Goal: Transaction & Acquisition: Purchase product/service

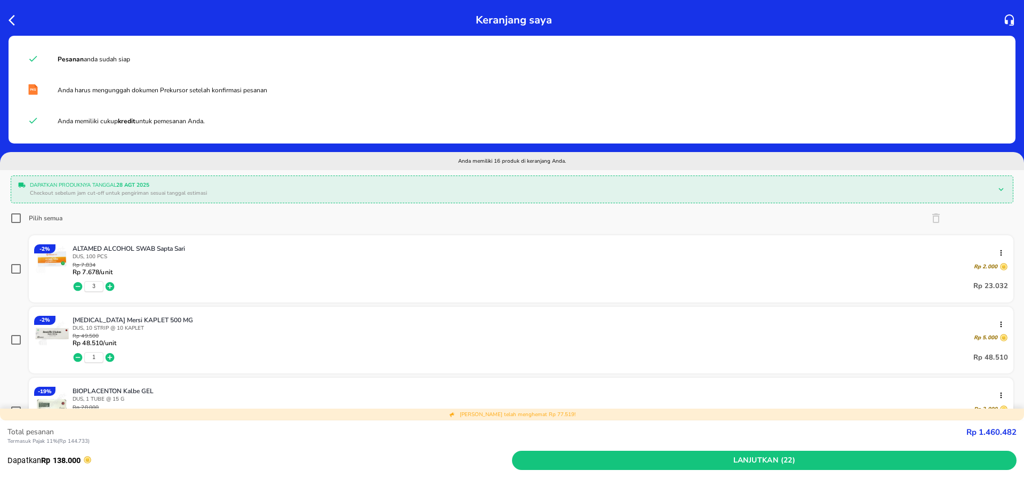
scroll to position [373, 0]
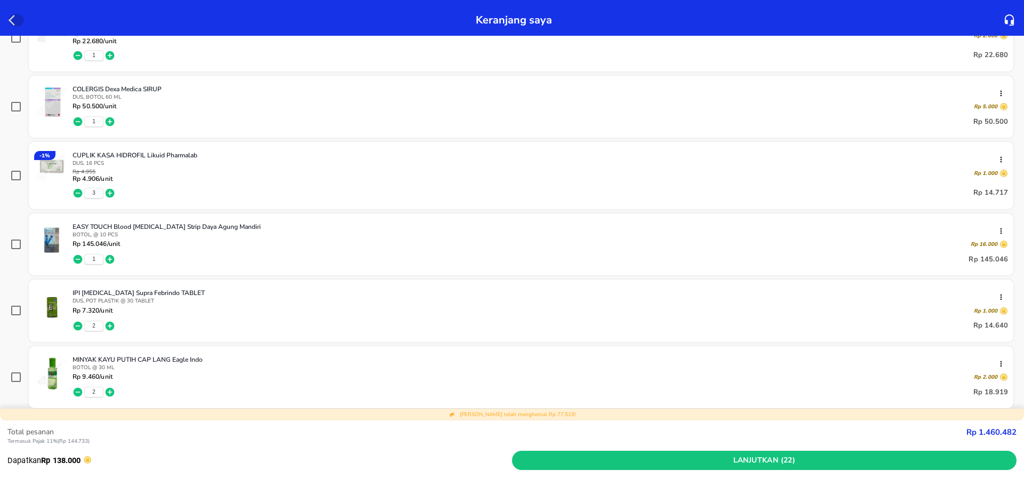
click at [11, 17] on icon "button" at bounding box center [15, 20] width 13 height 13
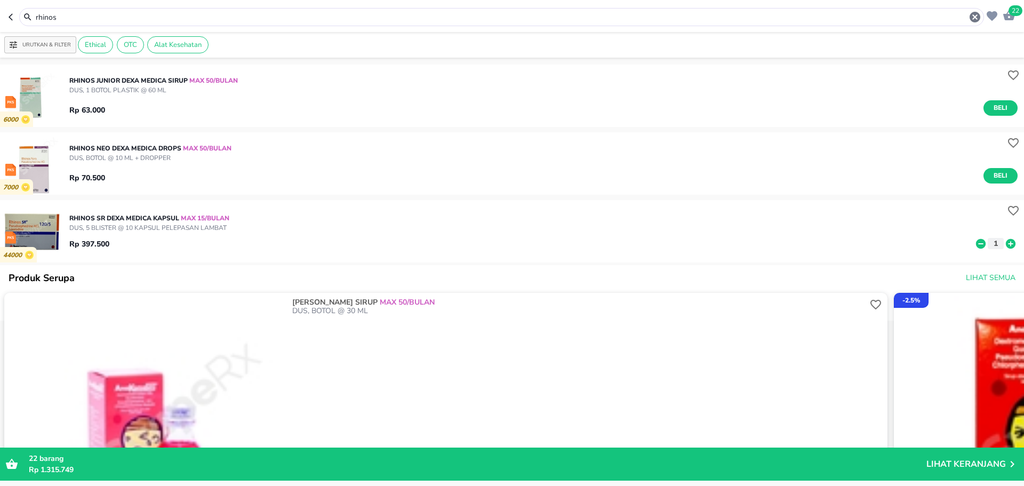
click at [10, 25] on div "rhinos" at bounding box center [496, 17] width 975 height 18
click at [10, 14] on icon "button" at bounding box center [13, 17] width 9 height 9
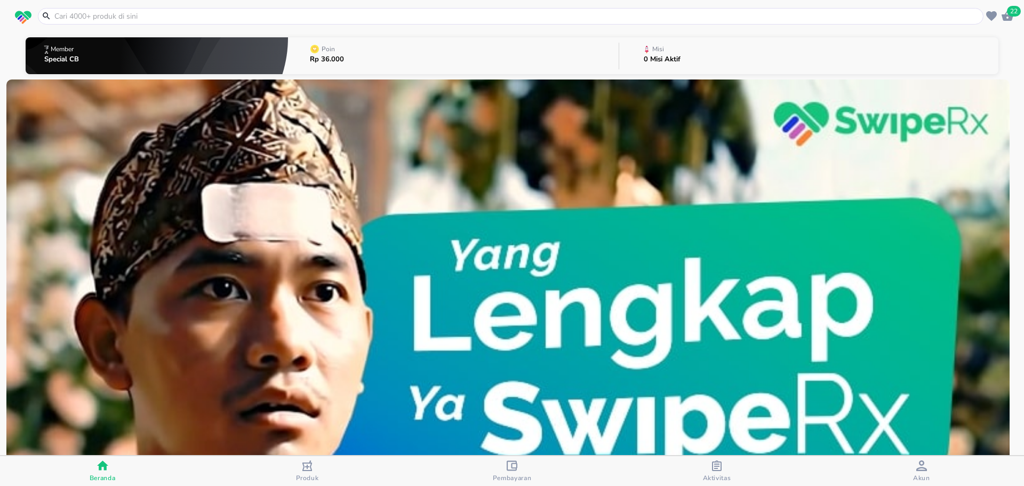
click at [713, 463] on icon "button" at bounding box center [716, 465] width 11 height 11
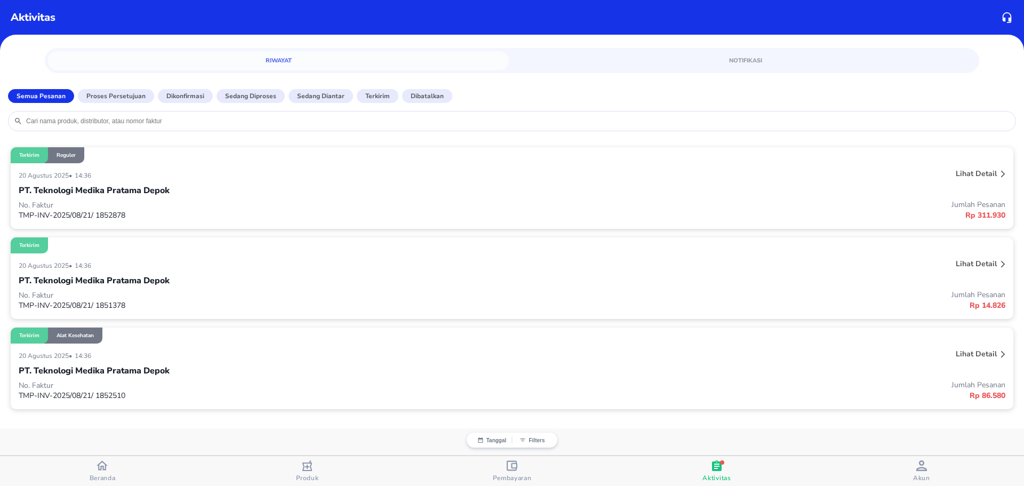
click at [538, 464] on span "Pembayaran" at bounding box center [512, 471] width 198 height 22
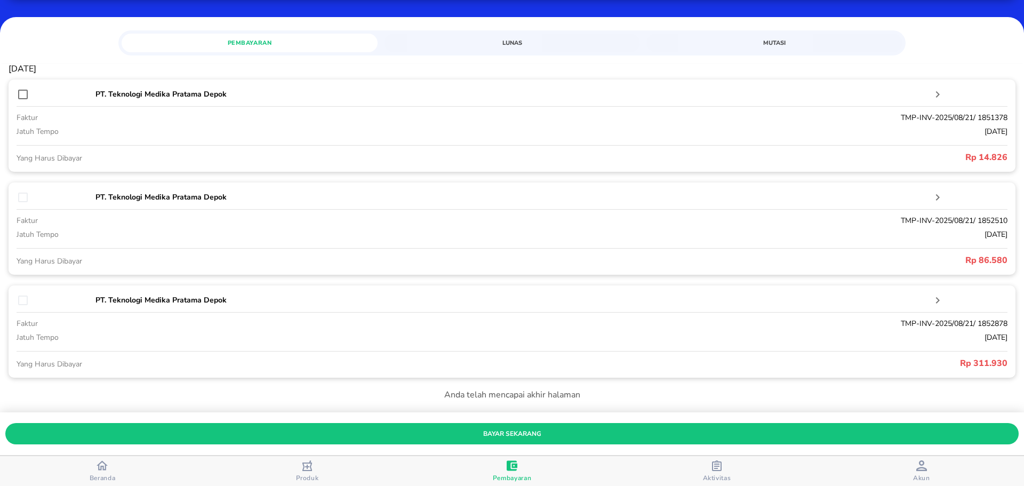
scroll to position [107, 0]
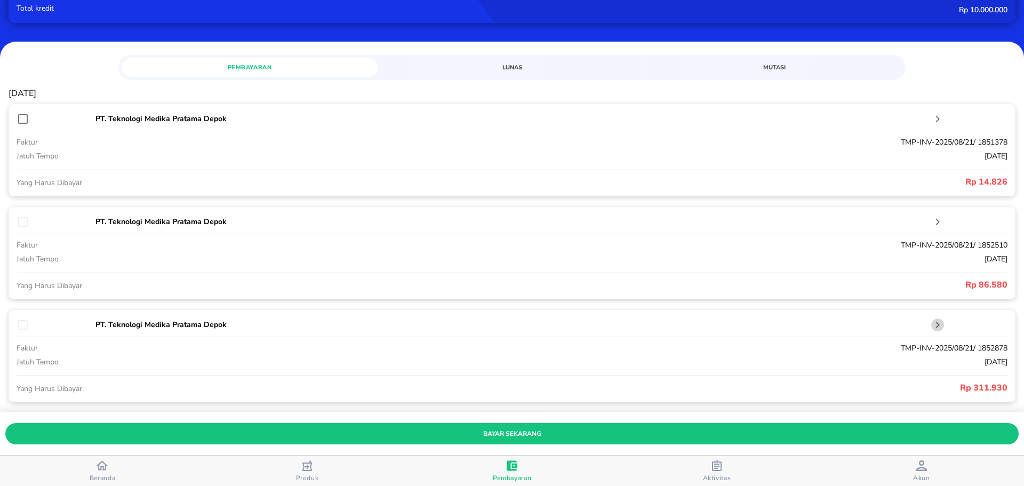
click at [931, 325] on icon "button" at bounding box center [937, 324] width 13 height 13
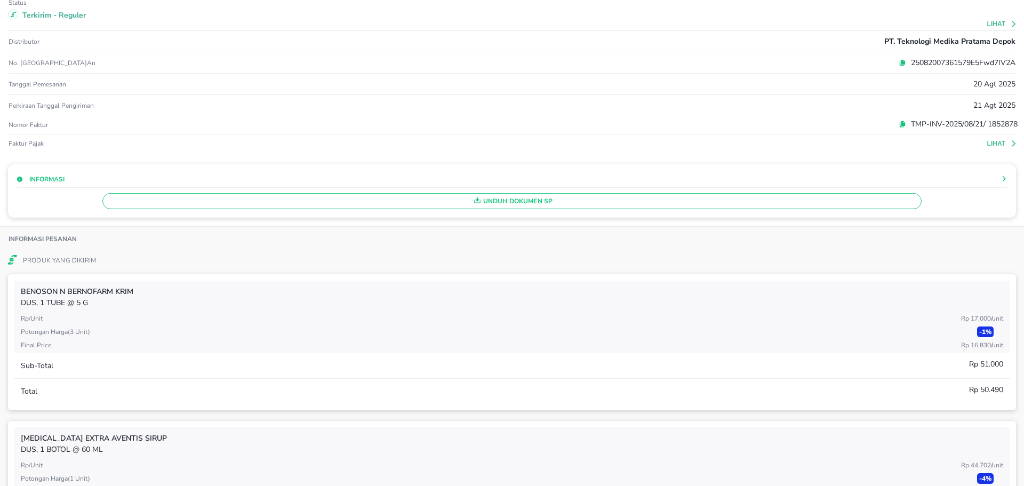
scroll to position [0, 0]
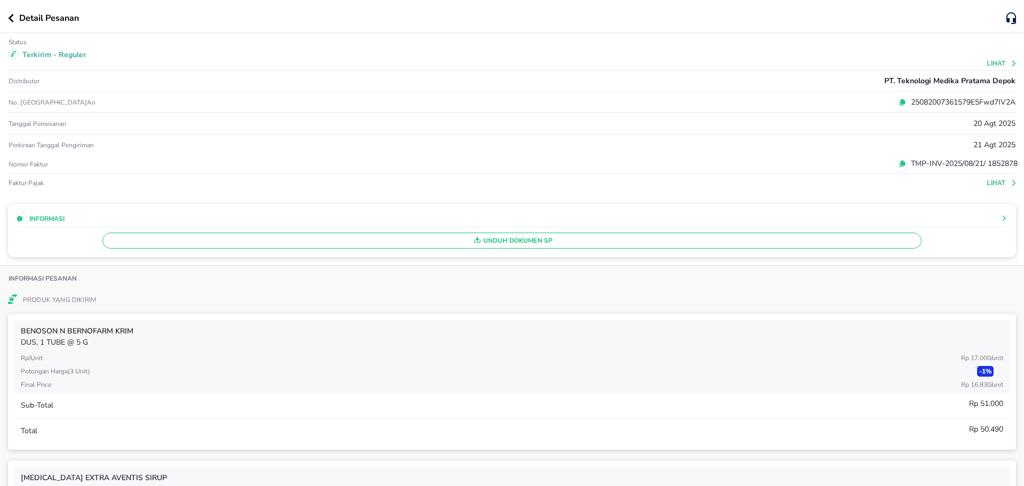
click at [14, 16] on button "button" at bounding box center [13, 18] width 11 height 9
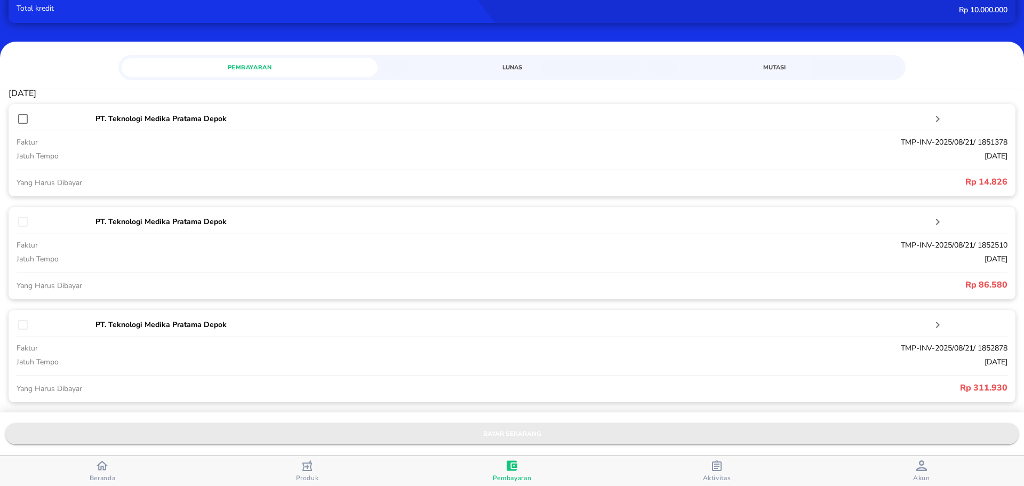
click at [521, 435] on span "bayar sekarang" at bounding box center [512, 433] width 996 height 11
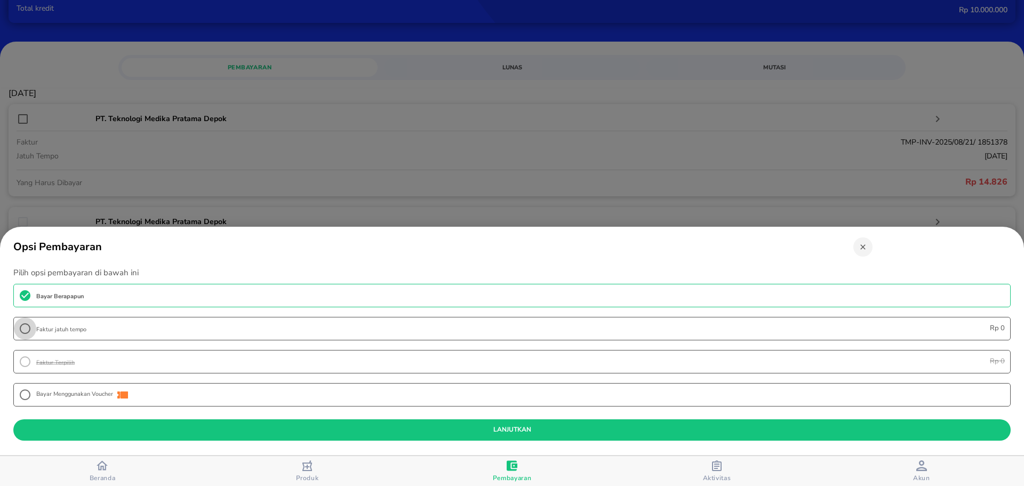
click at [25, 331] on input "Faktur jatuh tempo Rp 0" at bounding box center [25, 328] width 22 height 22
radio input "true"
click at [31, 296] on input "Bayar Berapapun" at bounding box center [25, 295] width 22 height 22
radio input "true"
click at [23, 319] on input "Faktur jatuh tempo Rp 0" at bounding box center [25, 328] width 22 height 22
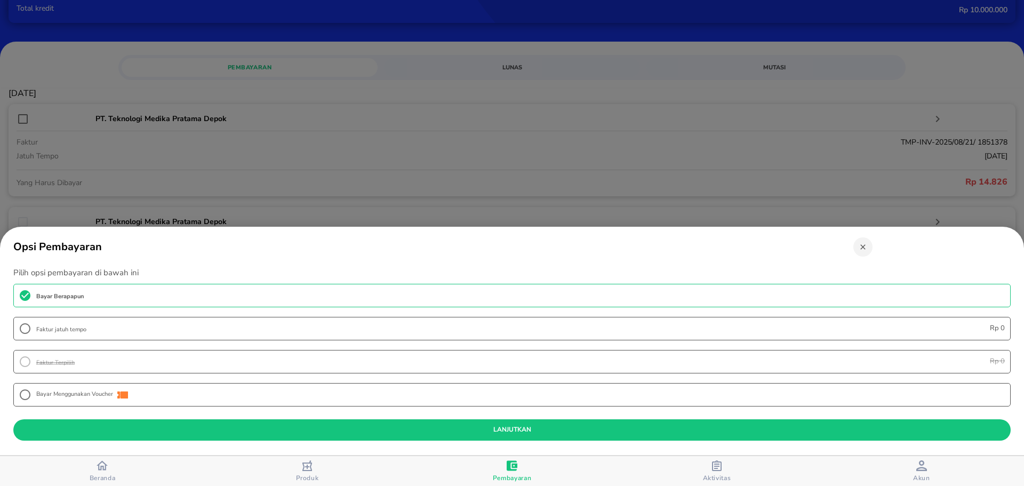
radio input "true"
click at [258, 165] on div at bounding box center [512, 243] width 1024 height 486
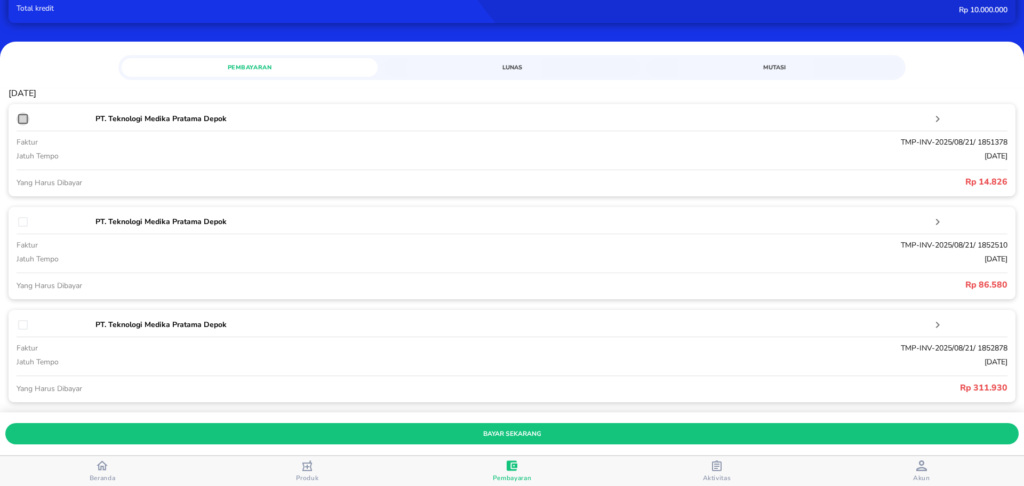
click at [25, 120] on input "checkbox" at bounding box center [23, 118] width 13 height 13
checkbox input "true"
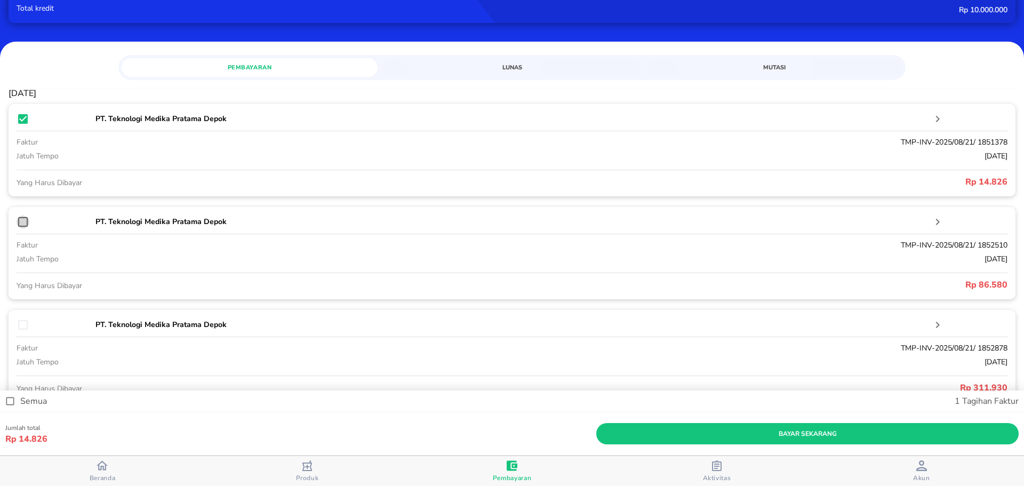
click at [23, 219] on input "checkbox" at bounding box center [23, 221] width 13 height 13
checkbox input "true"
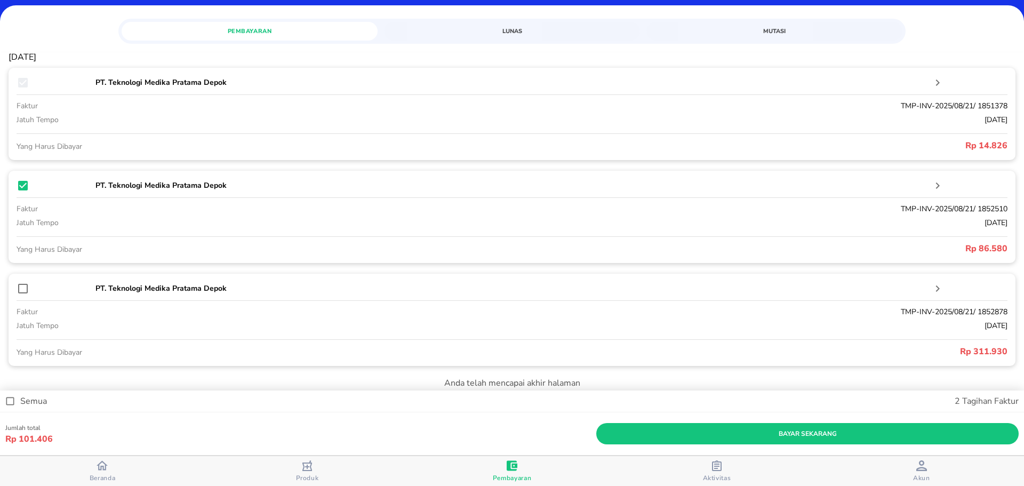
scroll to position [160, 0]
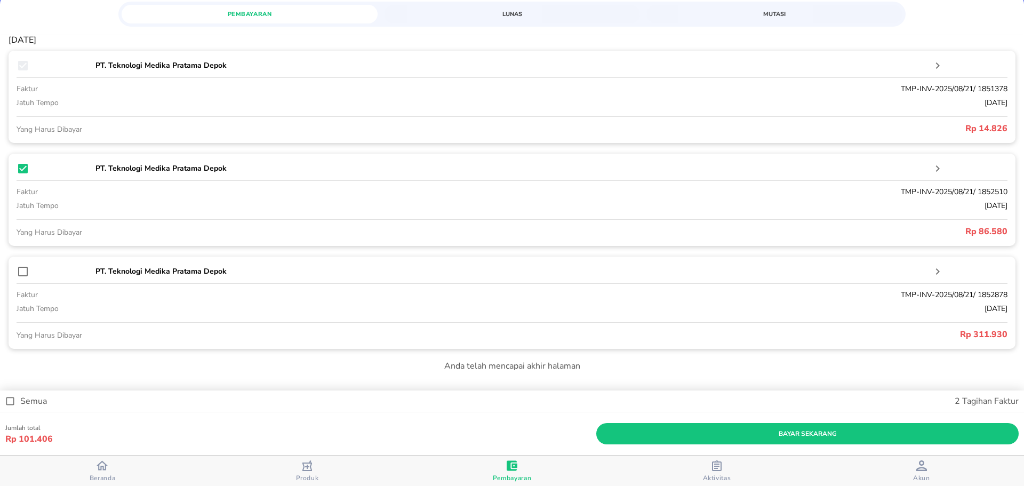
click at [25, 66] on div at bounding box center [55, 65] width 76 height 13
click at [24, 67] on div at bounding box center [55, 65] width 76 height 13
click at [25, 269] on input "checkbox" at bounding box center [23, 271] width 13 height 13
checkbox input "true"
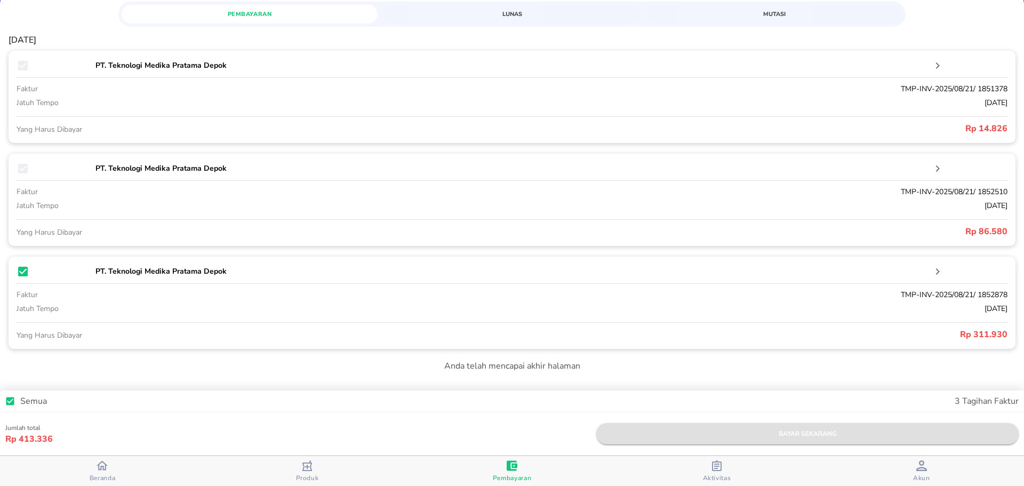
click at [623, 436] on span "bayar sekarang" at bounding box center [807, 433] width 405 height 11
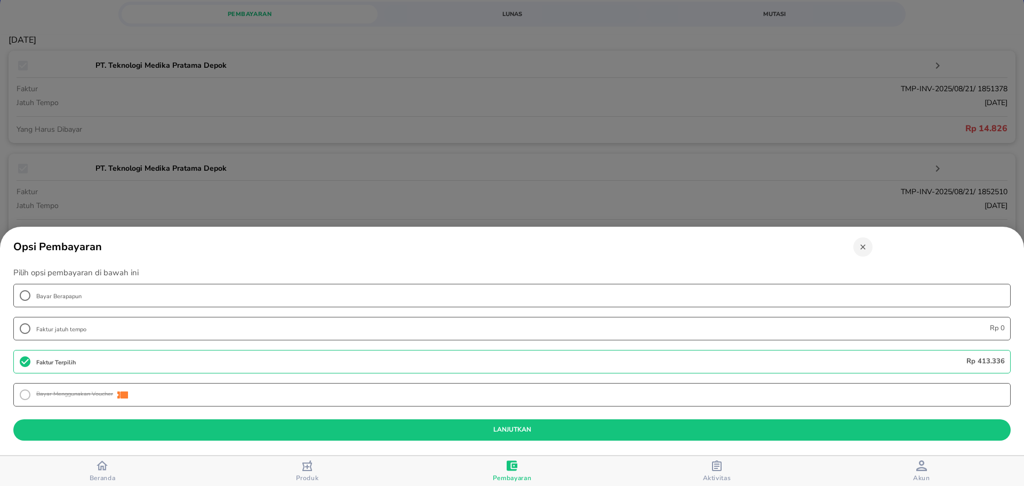
click at [922, 473] on span "Akun" at bounding box center [921, 477] width 17 height 9
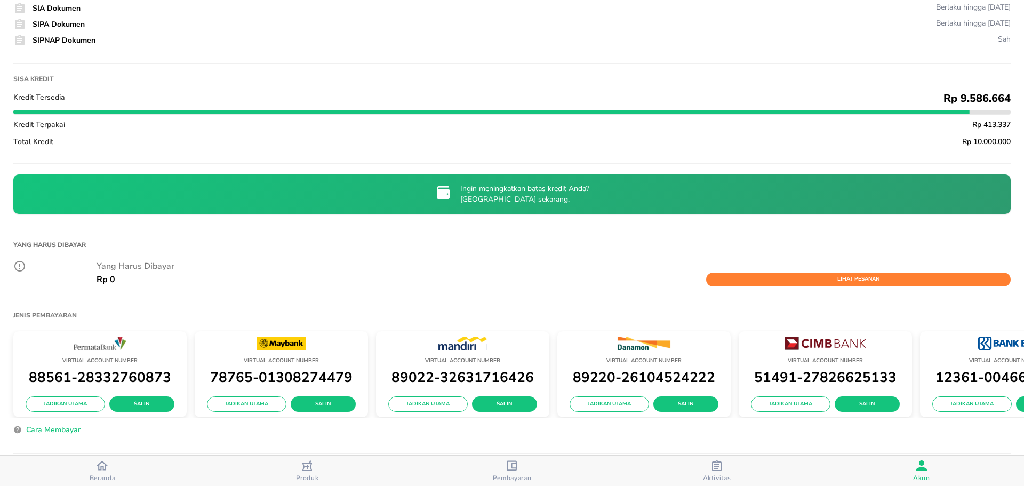
scroll to position [213, 0]
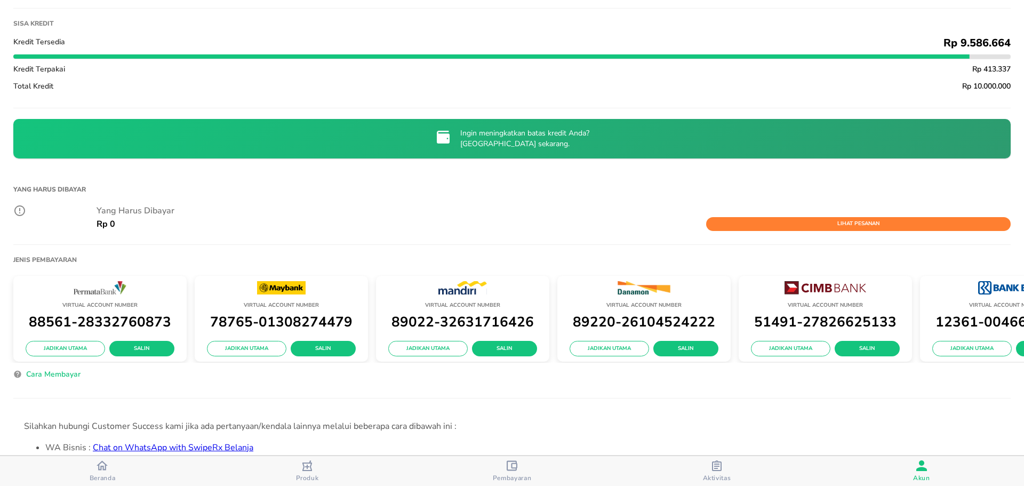
click at [949, 376] on div "Cara Membayar" at bounding box center [511, 376] width 997 height 17
drag, startPoint x: 962, startPoint y: 283, endPoint x: 778, endPoint y: 315, distance: 186.2
click at [778, 315] on div "Virtual Account Number 88561-28332760873 Jadikan Utama Salin Virtual Account Nu…" at bounding box center [512, 319] width 1024 height 89
drag, startPoint x: 1002, startPoint y: 259, endPoint x: 993, endPoint y: 267, distance: 12.1
click at [1001, 259] on div "Jenis Pembayaran" at bounding box center [512, 260] width 1018 height 30
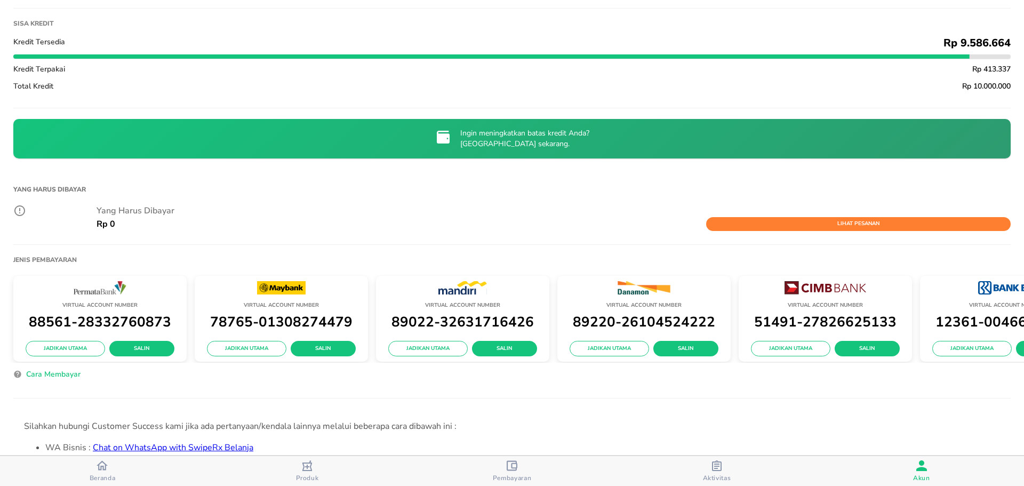
click at [884, 266] on div "Virtual Account Number 88561-28332760873 Jadikan Utama Salin Virtual Account Nu…" at bounding box center [512, 319] width 1018 height 110
click at [883, 279] on div "Virtual Account Number 51491-27826625133 Jadikan Utama Salin" at bounding box center [824, 319] width 173 height 86
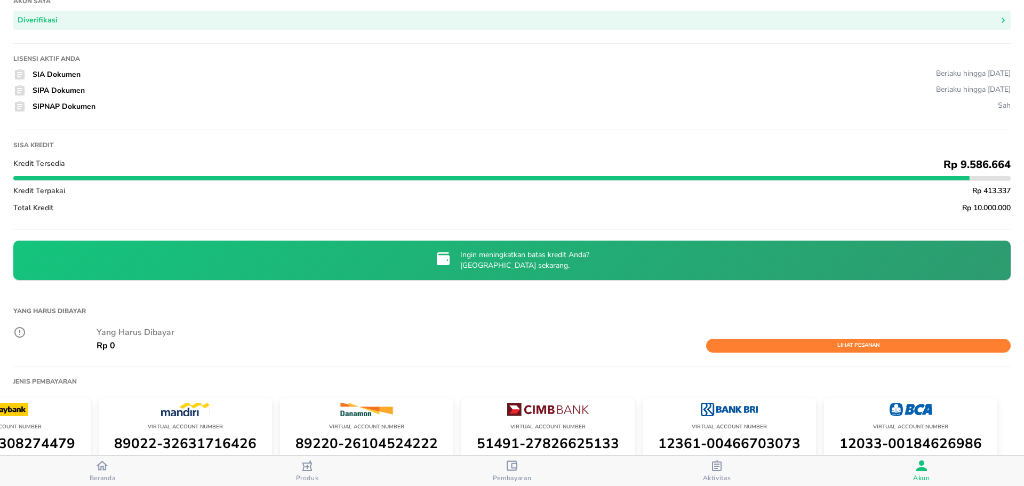
scroll to position [0, 0]
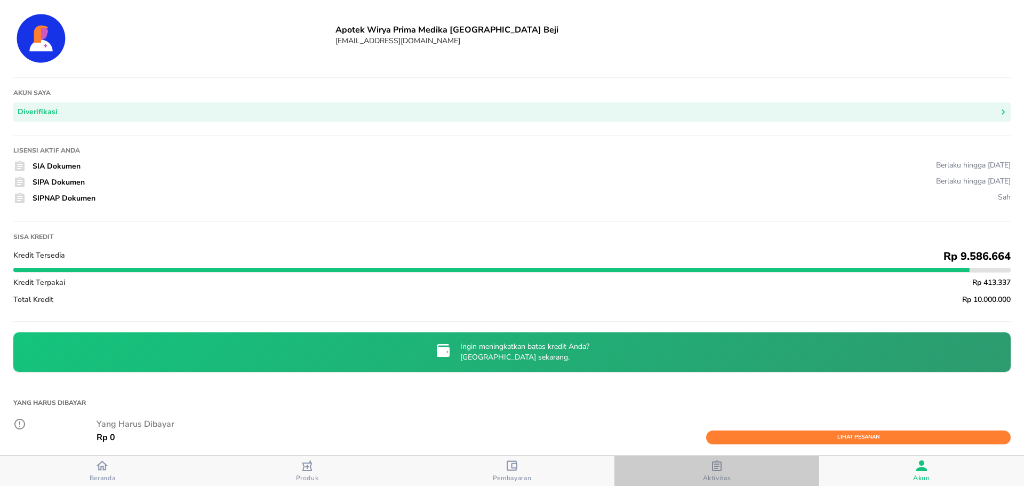
click at [719, 471] on div "button" at bounding box center [716, 466] width 11 height 13
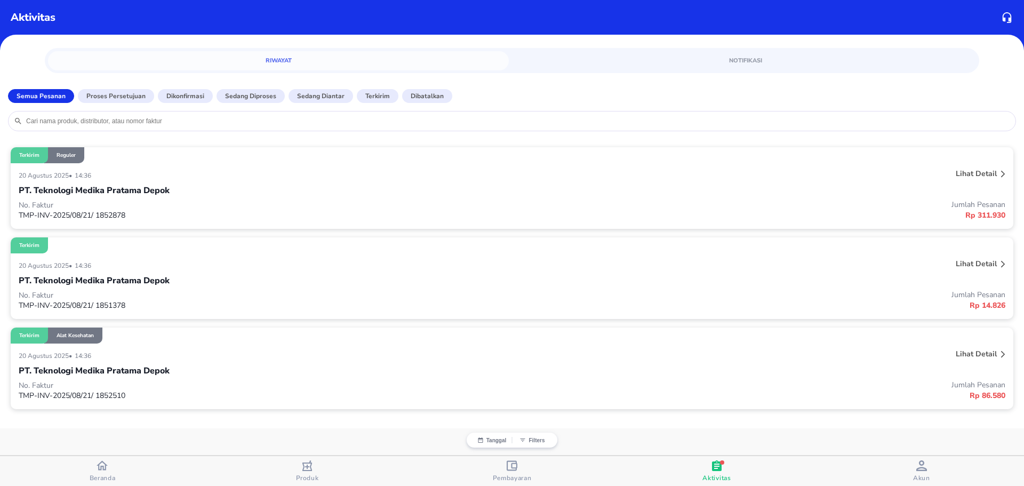
click at [36, 245] on p "Terkirim" at bounding box center [29, 245] width 20 height 7
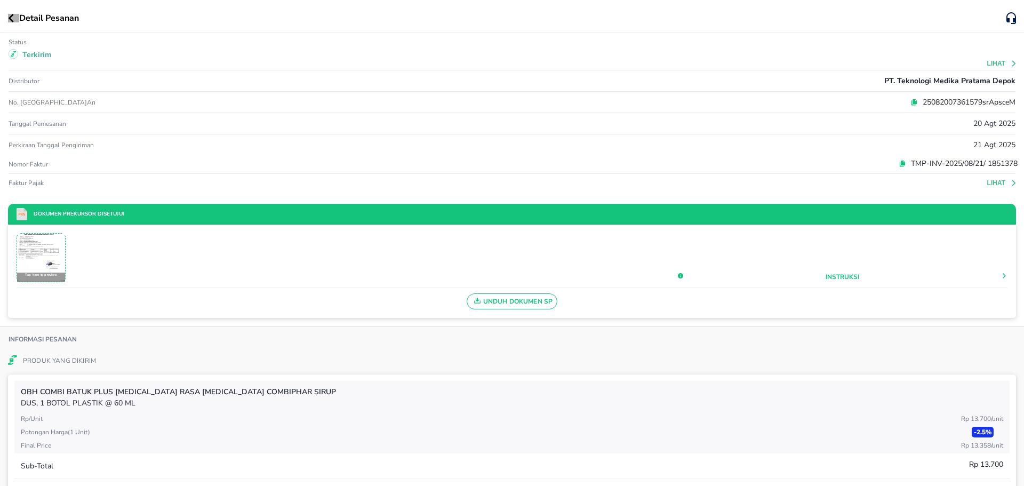
click at [10, 14] on icon "button" at bounding box center [11, 18] width 6 height 9
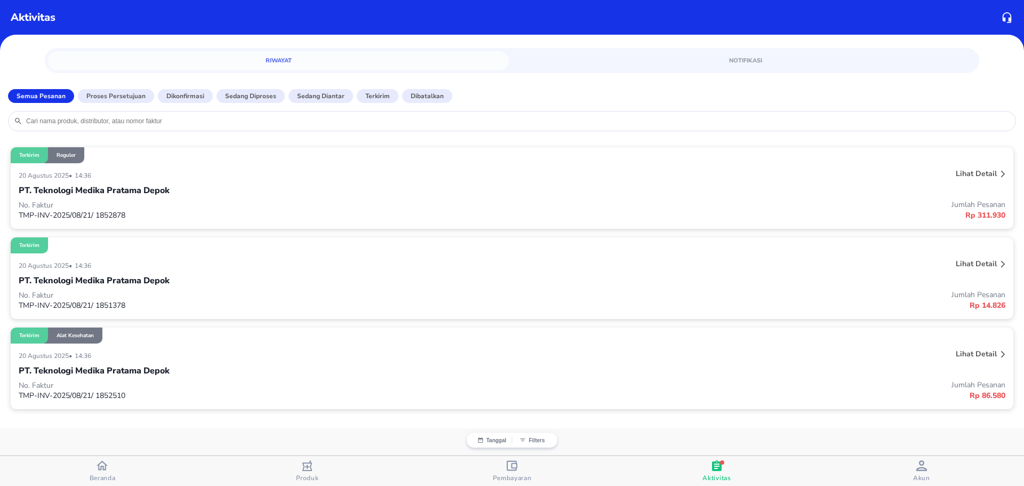
click at [510, 469] on icon "button" at bounding box center [512, 465] width 11 height 10
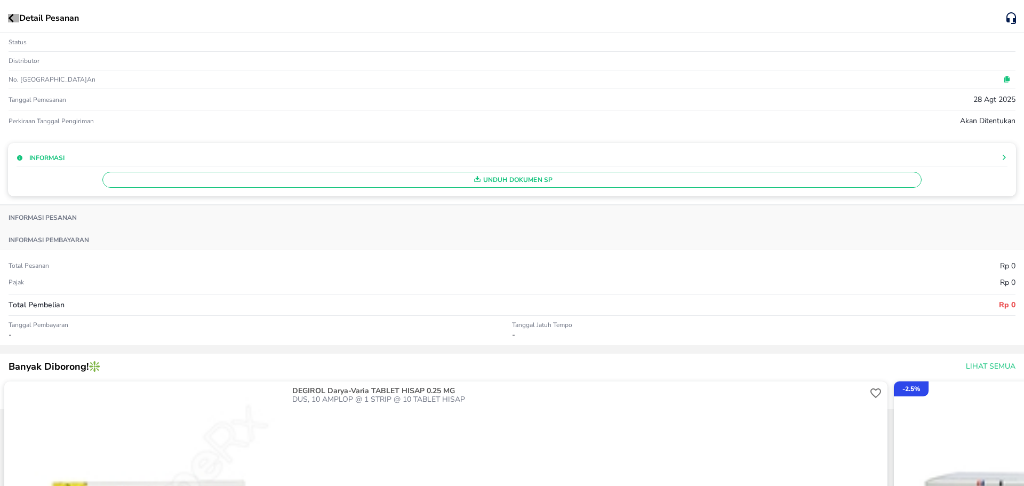
click at [13, 18] on icon "button" at bounding box center [11, 18] width 6 height 9
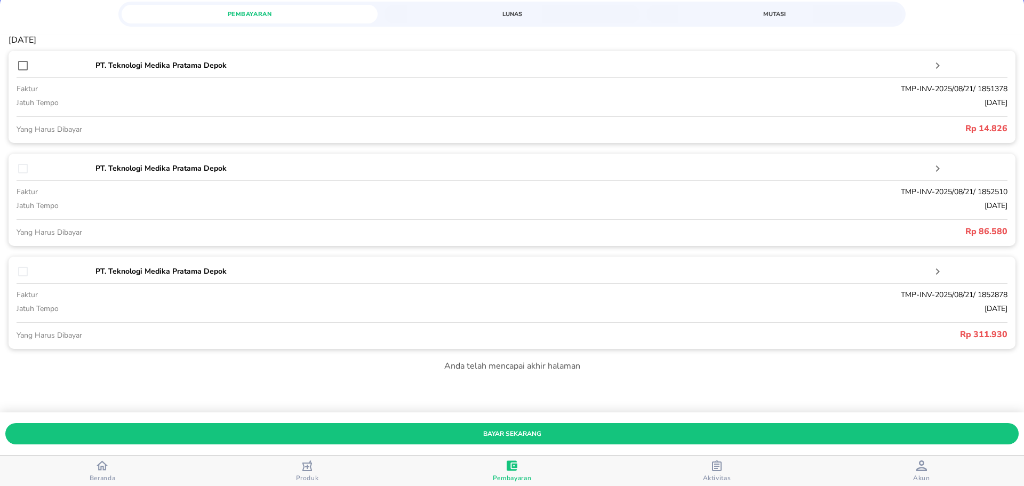
scroll to position [162, 0]
click at [22, 66] on input "checkbox" at bounding box center [23, 64] width 13 height 13
checkbox input "true"
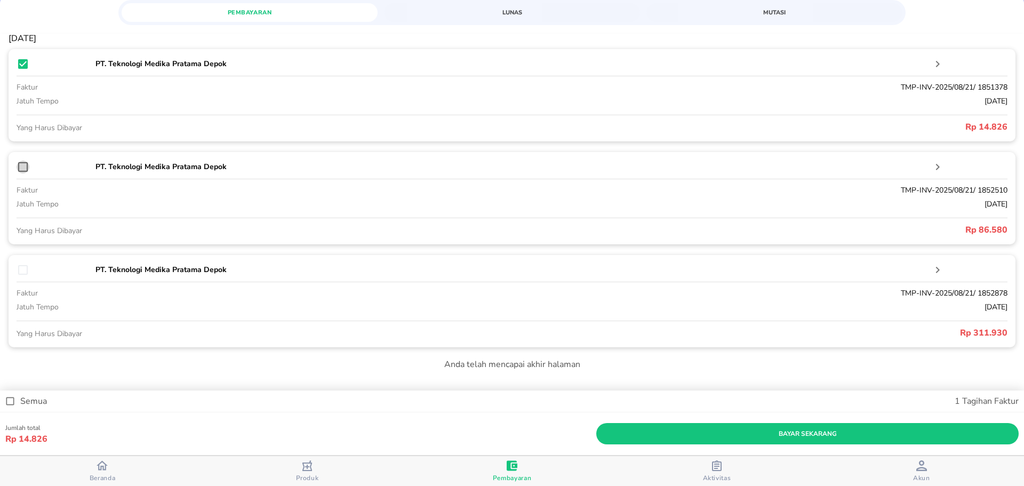
click at [24, 170] on input "checkbox" at bounding box center [23, 166] width 13 height 13
checkbox input "true"
click at [21, 266] on input "checkbox" at bounding box center [23, 269] width 13 height 13
checkbox input "true"
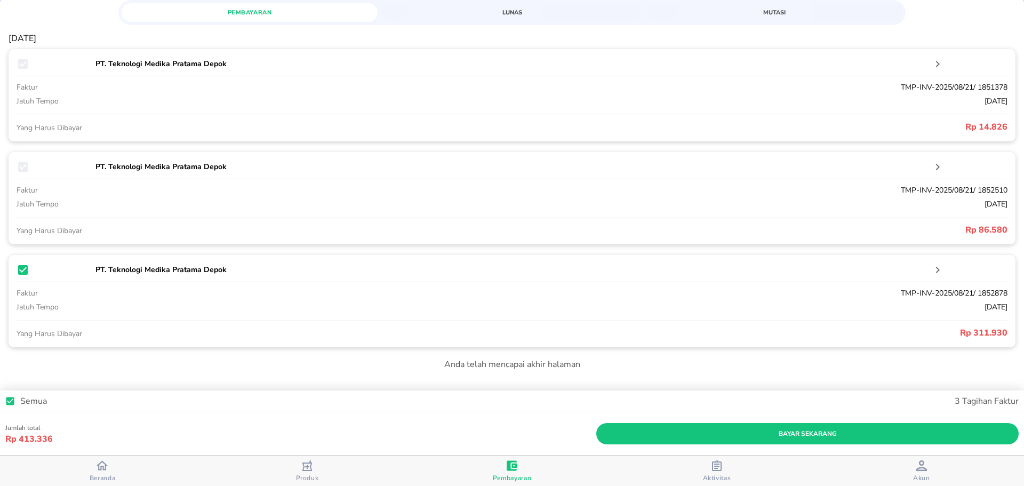
click at [98, 375] on div "[DATE] PT. Teknologi Medika Pratama Depok faktur TMP-INV-2025/08/21/ 1851378 ja…" at bounding box center [512, 260] width 1024 height 452
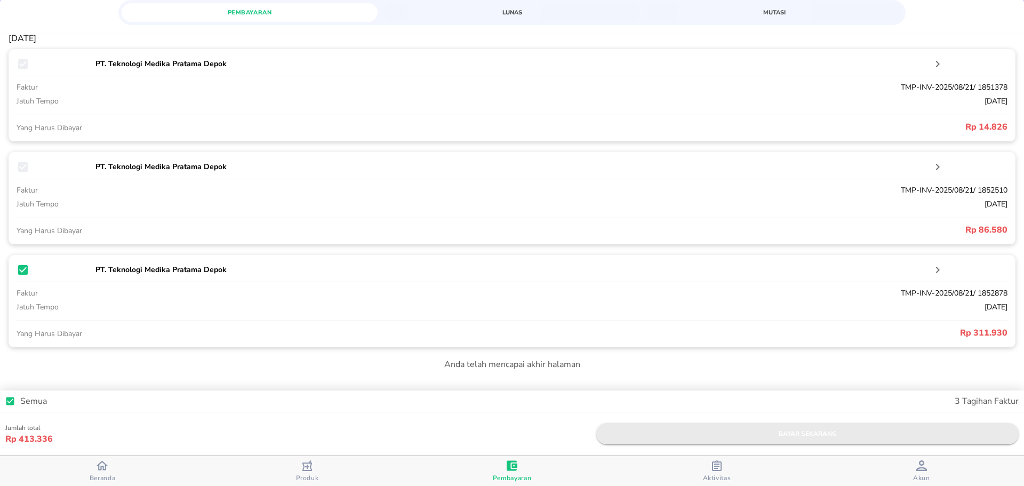
click at [731, 431] on span "bayar sekarang" at bounding box center [807, 433] width 405 height 11
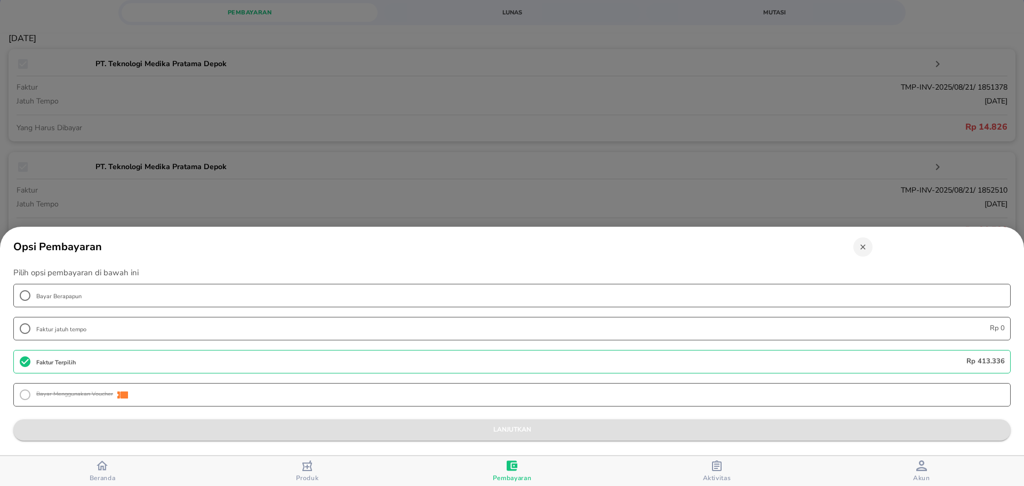
click at [120, 425] on span "lanjutkan" at bounding box center [512, 429] width 980 height 11
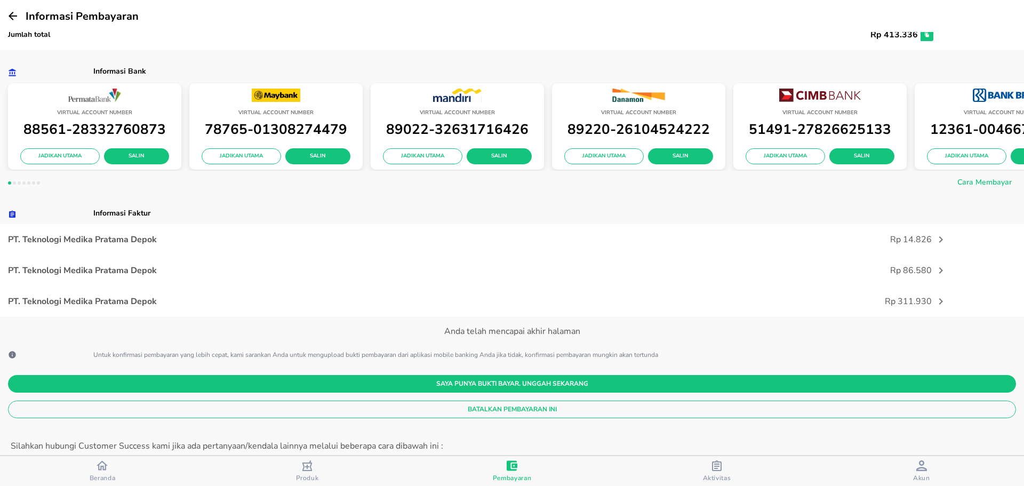
scroll to position [0, 0]
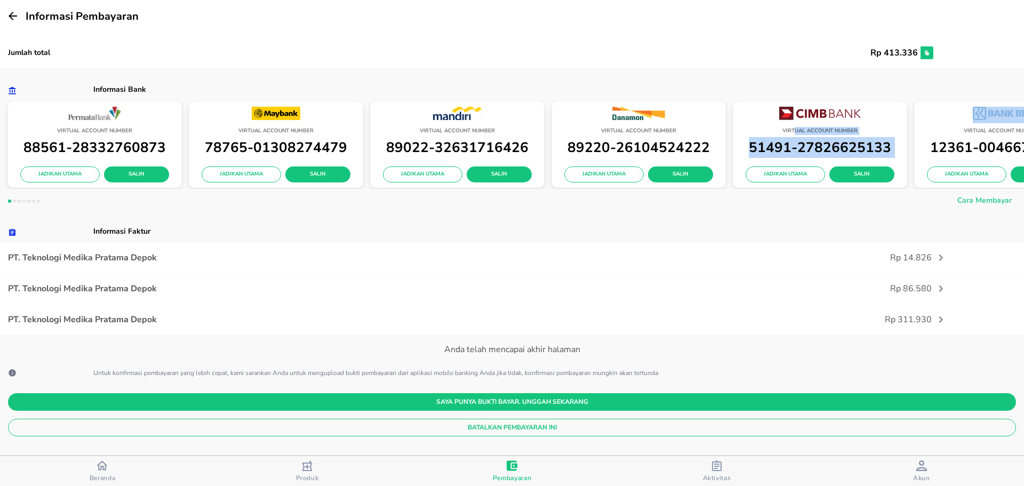
drag, startPoint x: 927, startPoint y: 118, endPoint x: 795, endPoint y: 130, distance: 131.6
click at [795, 130] on div "Virtual Account Number 88561-28332760873 Jadikan Utama Salin Virtual Account Nu…" at bounding box center [512, 144] width 1034 height 89
click at [741, 61] on div "Jumlah total Rp 413.336" at bounding box center [512, 50] width 1024 height 36
click at [10, 6] on button "button" at bounding box center [13, 16] width 26 height 26
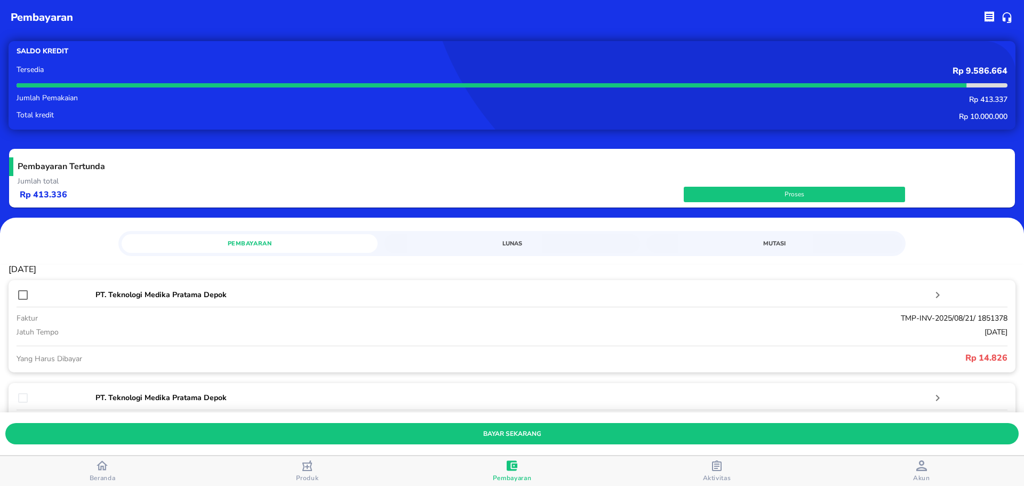
click at [17, 288] on div at bounding box center [55, 294] width 76 height 13
click at [20, 293] on input "checkbox" at bounding box center [23, 294] width 13 height 13
checkbox input "false"
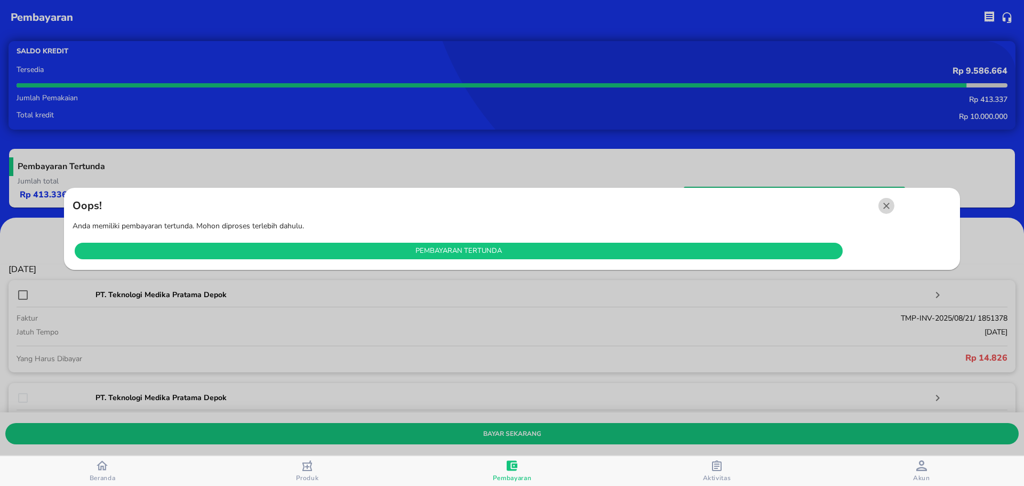
click at [885, 204] on icon "button" at bounding box center [886, 206] width 6 height 6
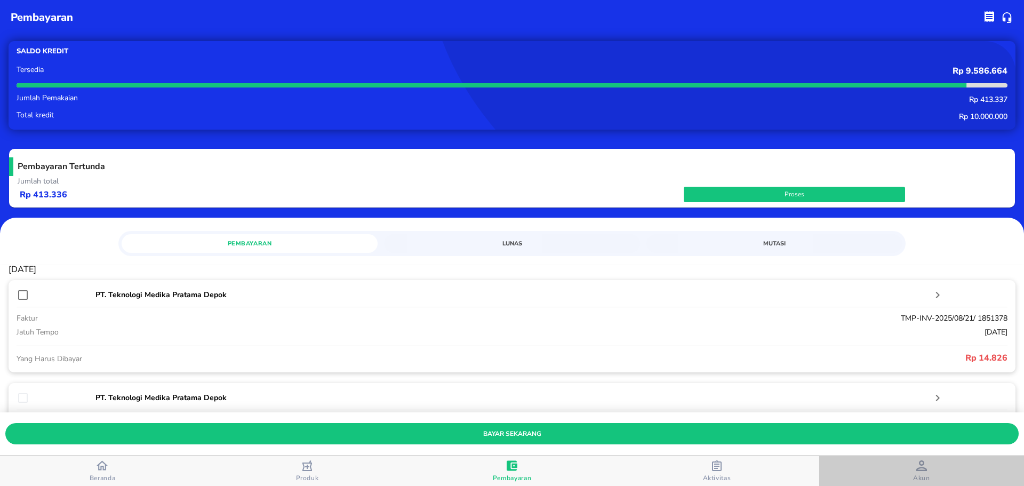
click at [915, 472] on div "Akun" at bounding box center [921, 471] width 17 height 22
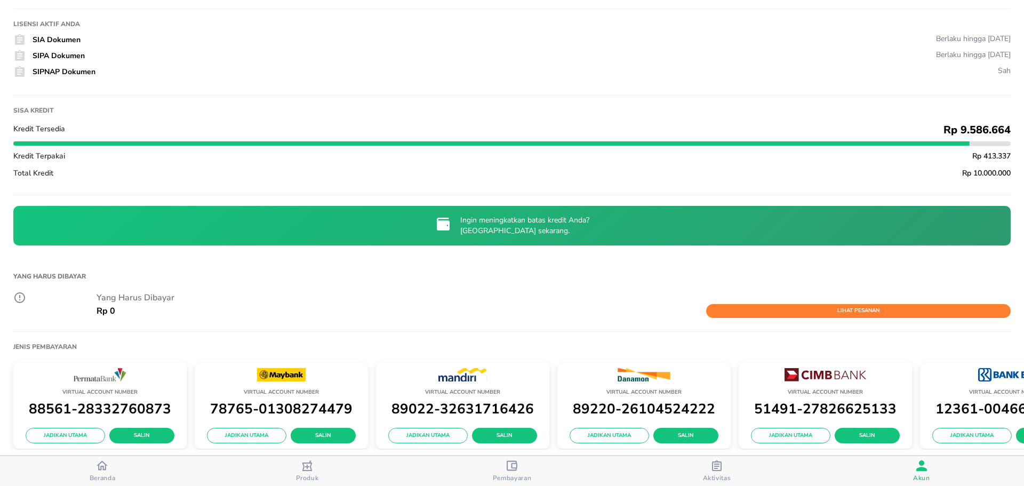
scroll to position [213, 0]
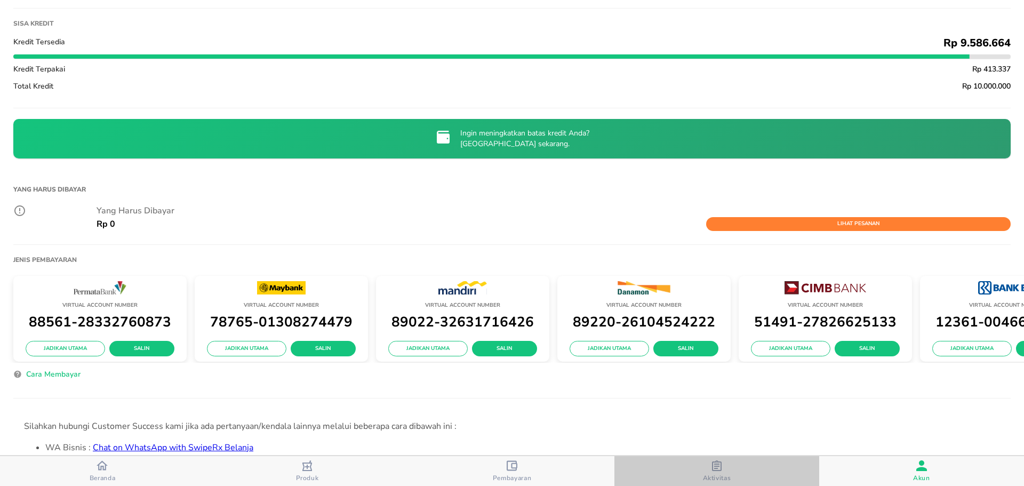
click at [731, 476] on span "Aktivitas" at bounding box center [716, 471] width 198 height 22
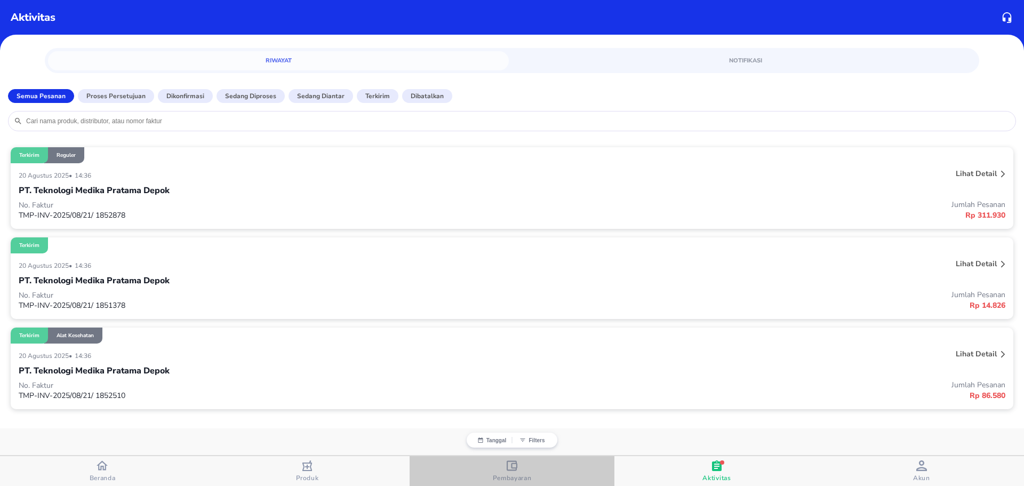
drag, startPoint x: 507, startPoint y: 462, endPoint x: 511, endPoint y: 457, distance: 6.0
click at [507, 462] on icon "button" at bounding box center [512, 465] width 11 height 10
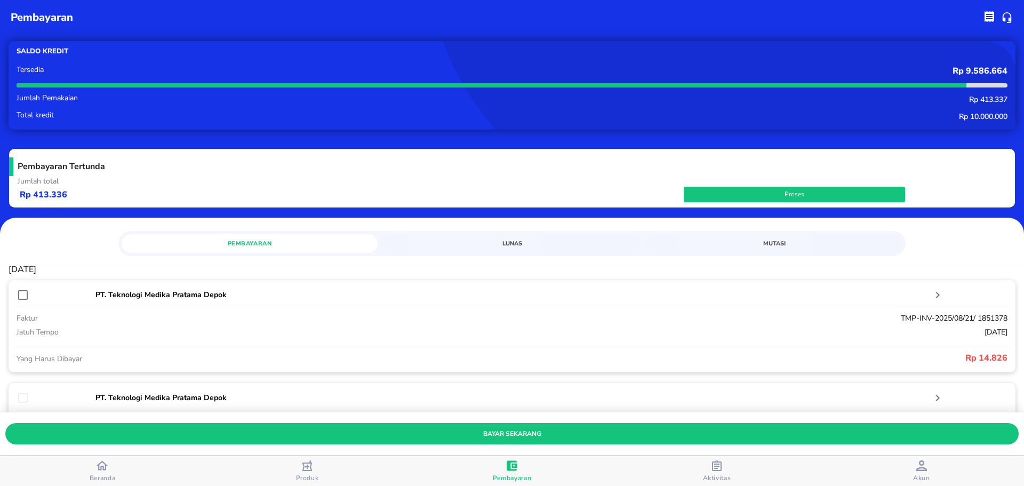
click at [622, 190] on p "Rp 413.336" at bounding box center [352, 195] width 664 height 12
click at [710, 190] on span "Proses" at bounding box center [794, 194] width 211 height 11
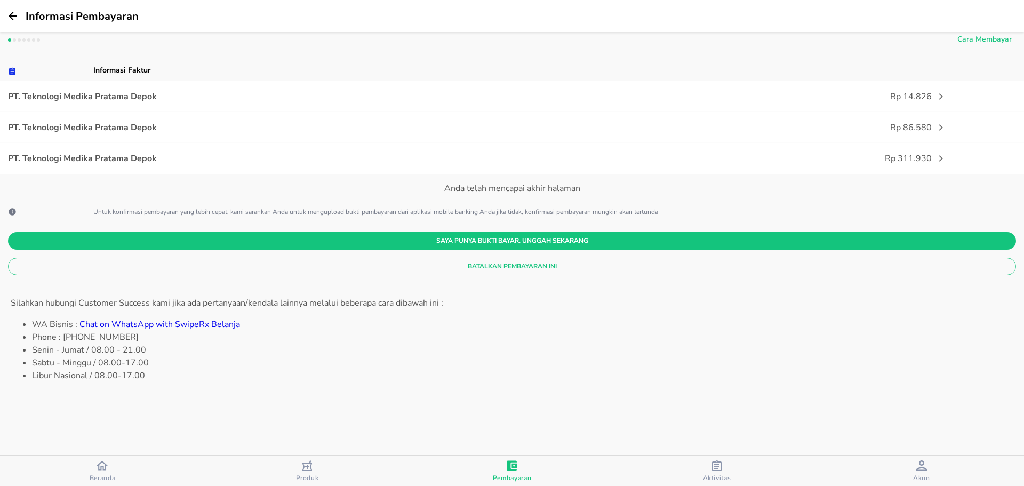
scroll to position [162, 0]
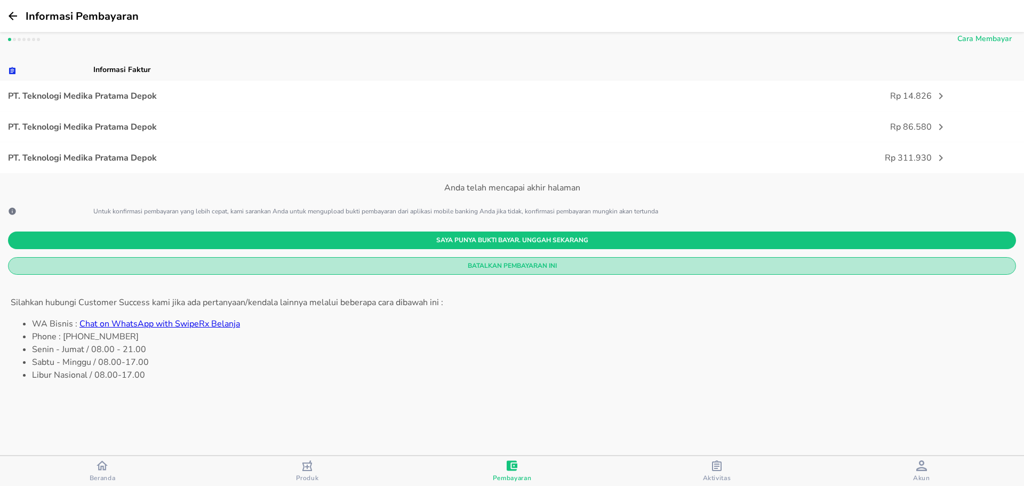
click at [519, 269] on span "Batalkan Pembayaran Ini" at bounding box center [512, 265] width 991 height 11
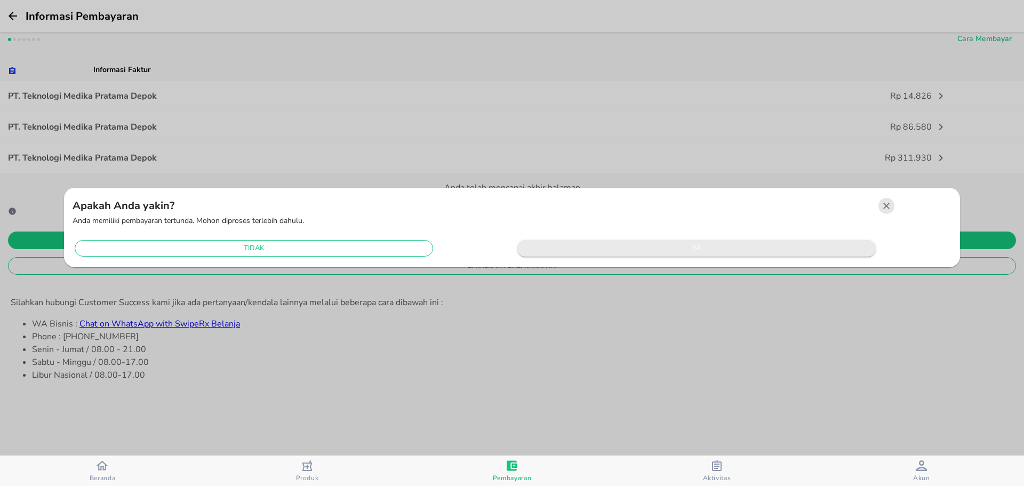
click at [521, 242] on button "ya" at bounding box center [696, 248] width 358 height 17
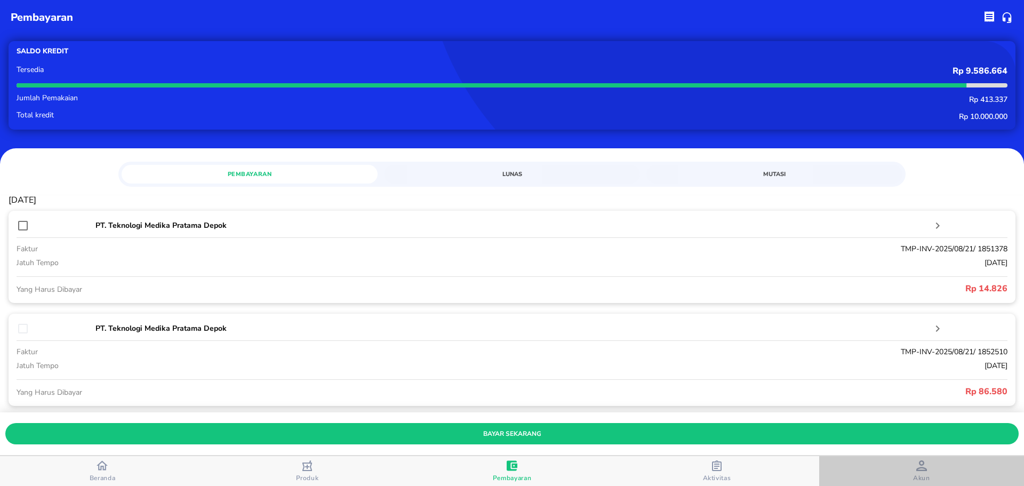
click at [910, 481] on span "Akun" at bounding box center [921, 471] width 198 height 22
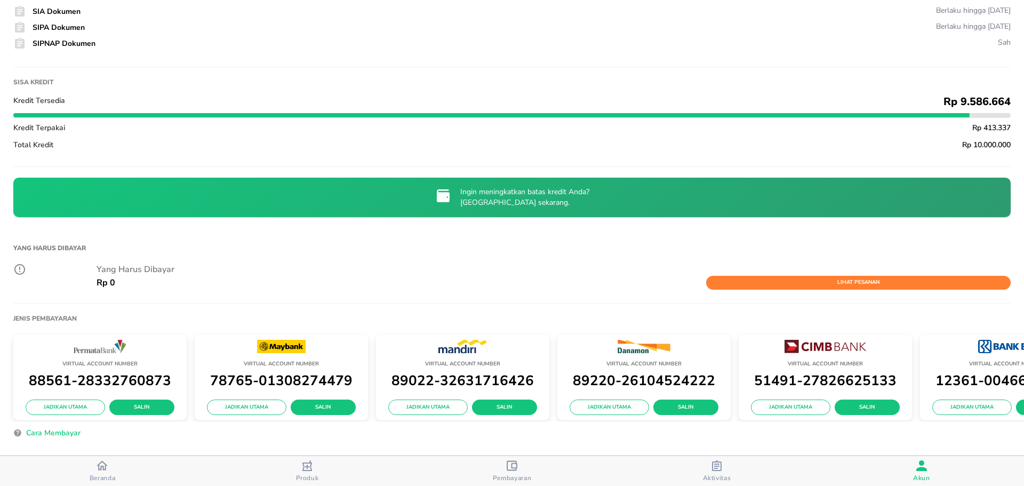
scroll to position [160, 0]
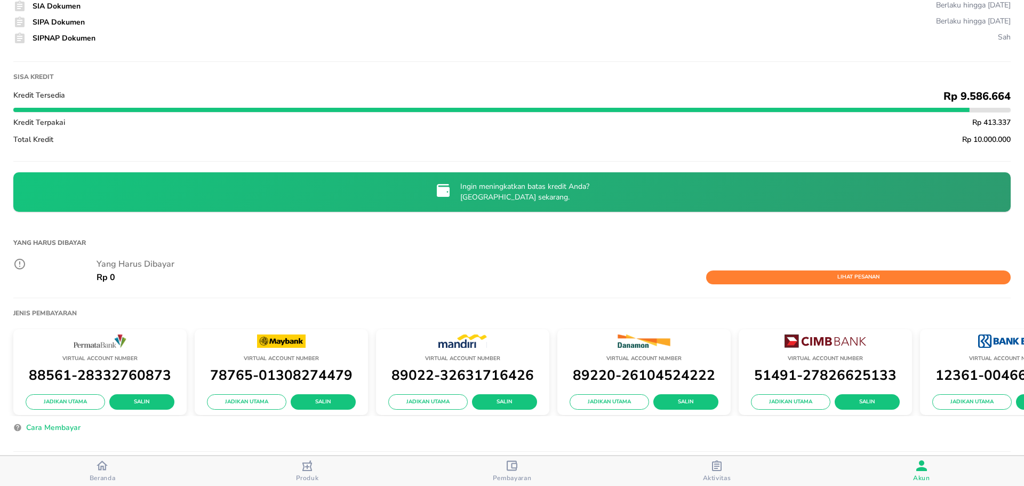
click at [17, 259] on icon at bounding box center [19, 264] width 13 height 13
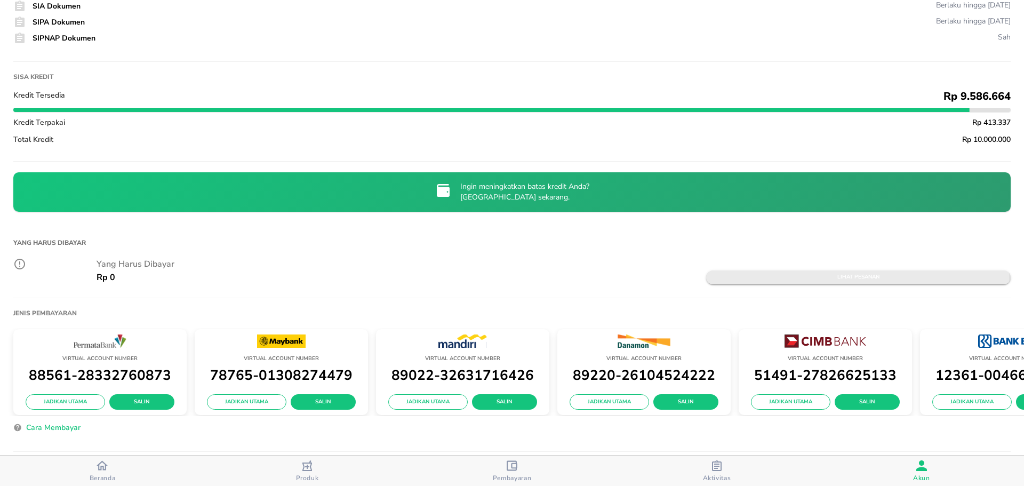
click at [724, 275] on span "Lihat Pesanan" at bounding box center [858, 277] width 294 height 10
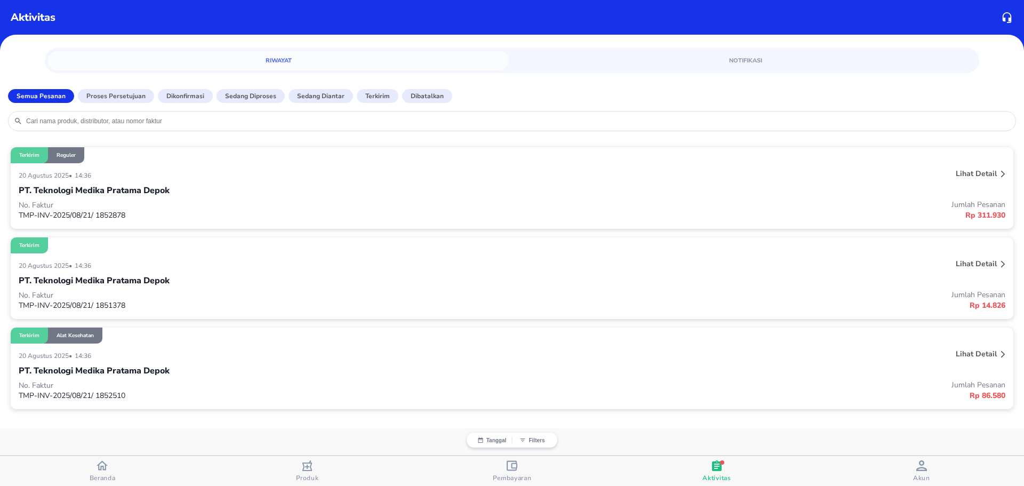
click at [516, 472] on div "button" at bounding box center [512, 466] width 11 height 13
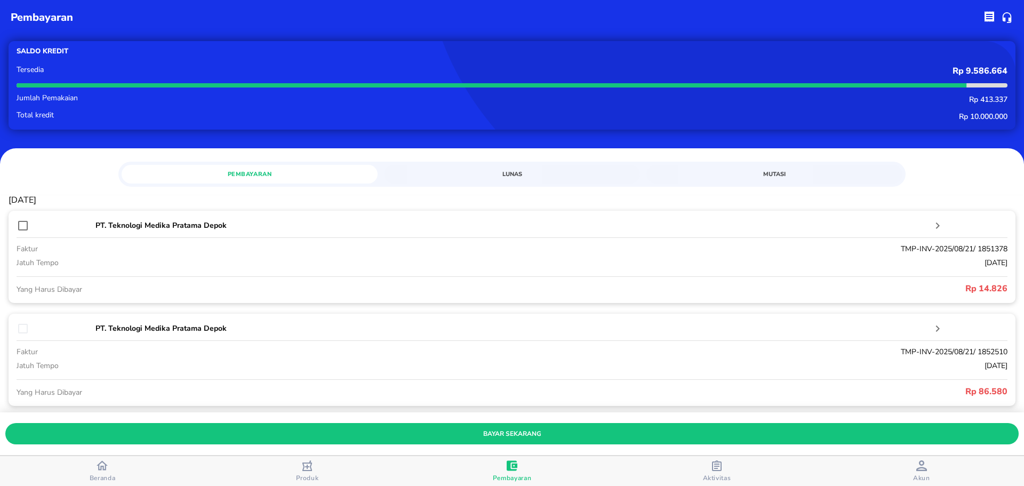
click at [474, 172] on span "Lunas" at bounding box center [511, 174] width 243 height 10
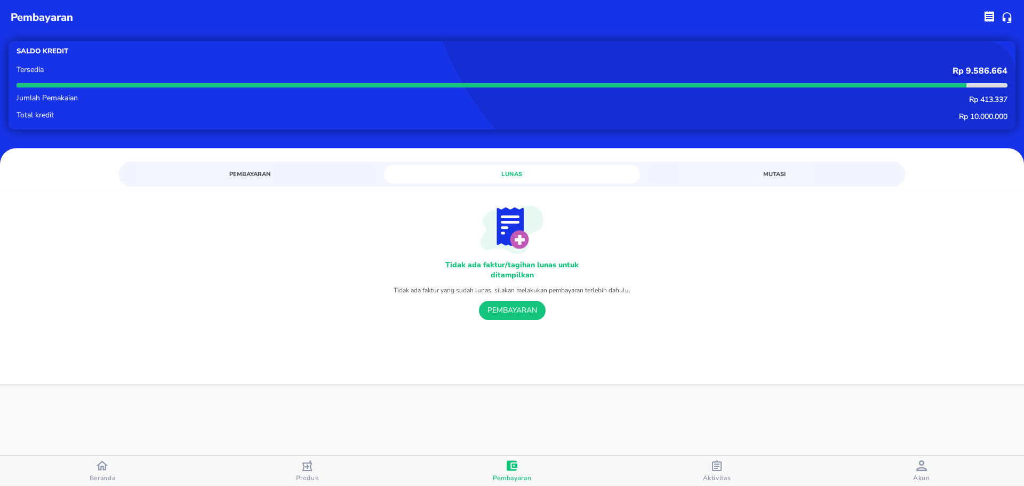
click at [759, 176] on span "Mutasi" at bounding box center [774, 174] width 243 height 10
